Goal: Transaction & Acquisition: Purchase product/service

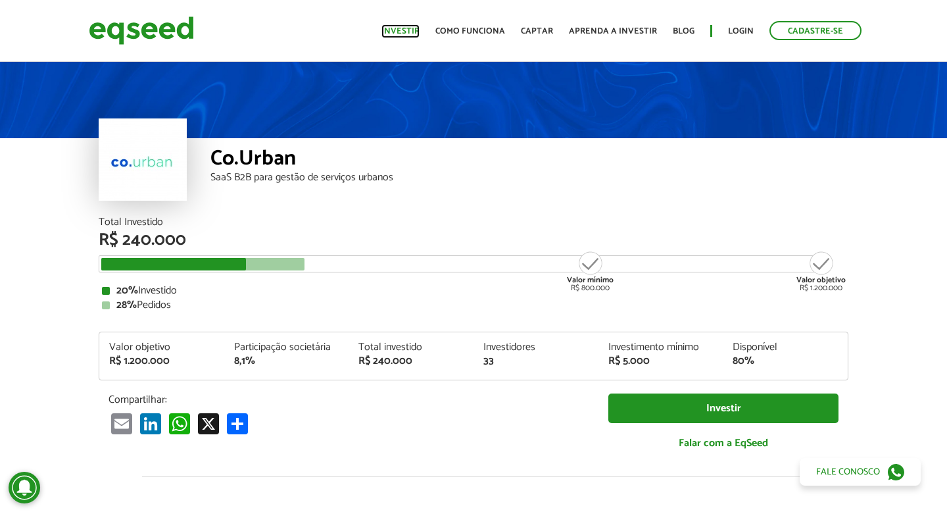
click at [412, 30] on link "Investir" at bounding box center [400, 31] width 38 height 9
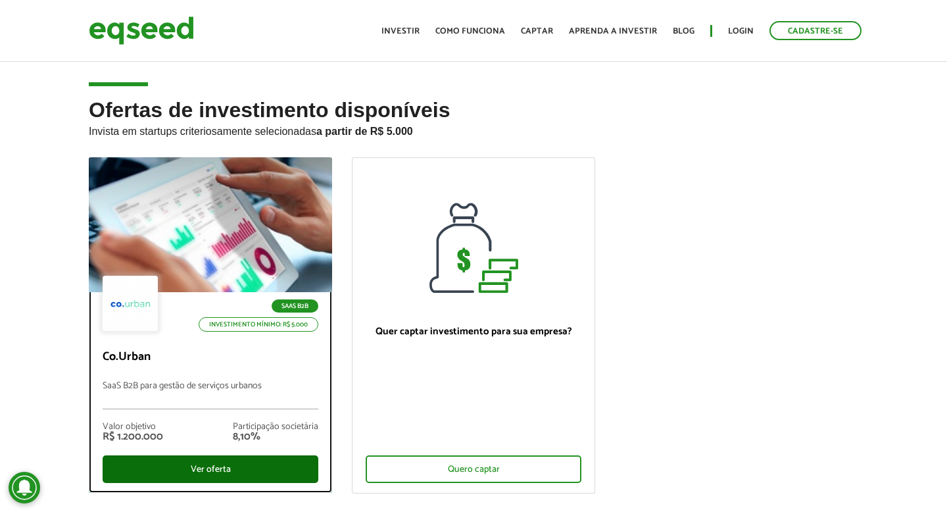
click at [223, 469] on div "Ver oferta" at bounding box center [211, 469] width 216 height 28
